Goal: Task Accomplishment & Management: Complete application form

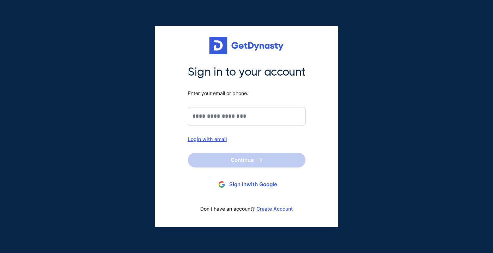
click at [263, 186] on button "Sign in with Google" at bounding box center [247, 184] width 118 height 13
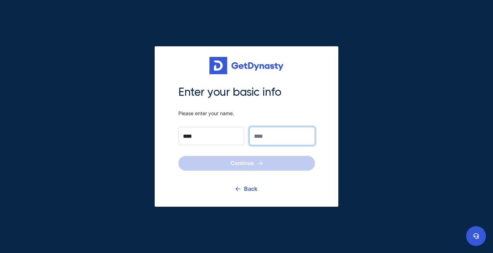
click at [282, 144] on input "text" at bounding box center [282, 136] width 66 height 18
type input "********"
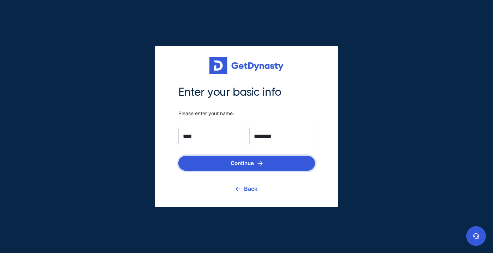
click at [263, 163] on button "Continue" at bounding box center [246, 163] width 137 height 15
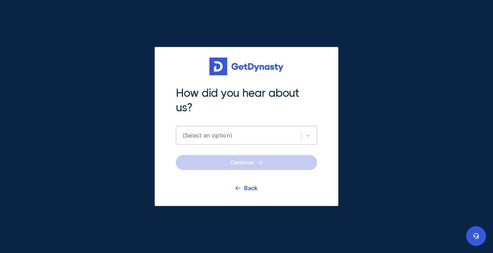
click at [267, 135] on div "(Select an option)" at bounding box center [240, 135] width 115 height 7
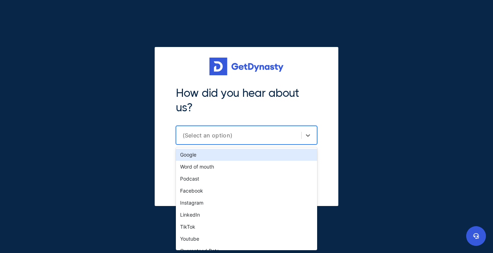
click at [256, 157] on div "Google" at bounding box center [246, 155] width 141 height 12
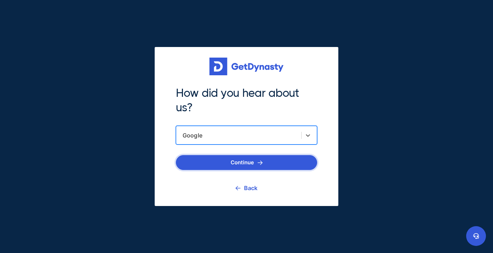
click at [252, 163] on button "Continue" at bounding box center [246, 162] width 141 height 15
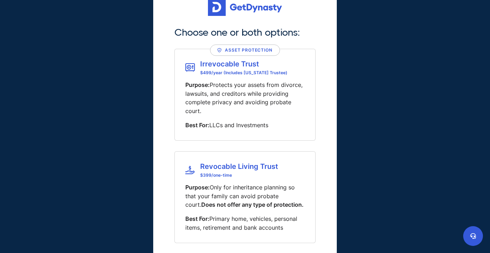
scroll to position [12, 0]
click at [244, 176] on span "$ 399 /one-time" at bounding box center [239, 175] width 78 height 5
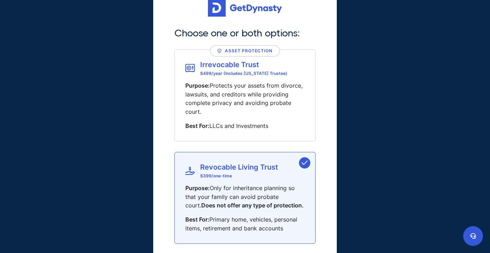
scroll to position [64, 0]
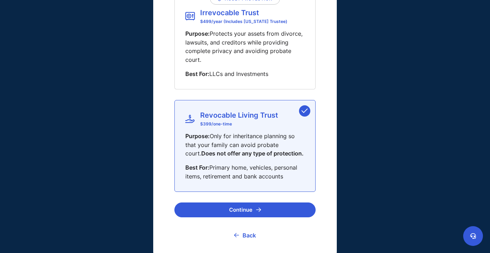
click at [269, 43] on p "Purpose: Protects your assets from divorce, lawsuits, and creditors while provi…" at bounding box center [244, 46] width 119 height 35
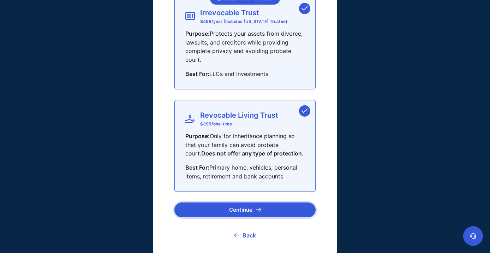
click at [243, 206] on button "Continue" at bounding box center [244, 209] width 141 height 15
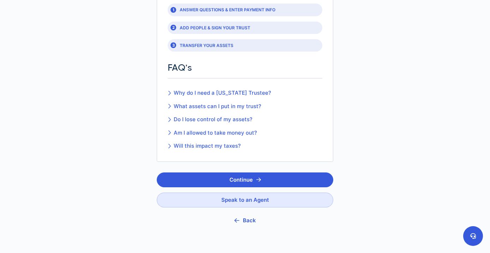
scroll to position [153, 0]
